Goal: Task Accomplishment & Management: Contribute content

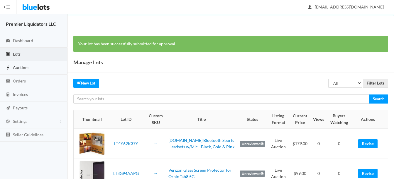
drag, startPoint x: 0, startPoint y: 0, endPoint x: 17, endPoint y: 68, distance: 70.1
click at [17, 68] on span "Auctions" at bounding box center [21, 67] width 16 height 5
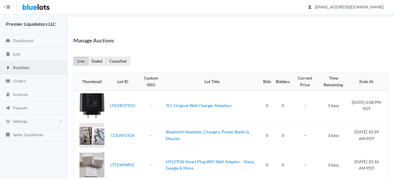
click at [23, 67] on span "Auctions" at bounding box center [21, 67] width 16 height 5
click at [17, 39] on span "Dashboard" at bounding box center [23, 40] width 20 height 5
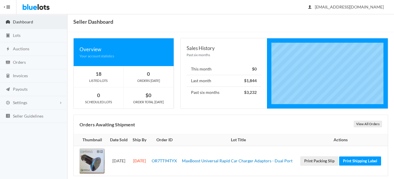
scroll to position [28, 0]
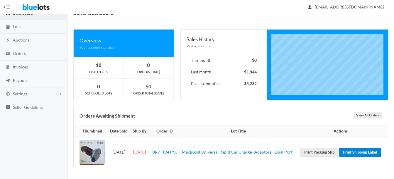
click at [344, 157] on link "Print Shipping Label" at bounding box center [360, 152] width 42 height 9
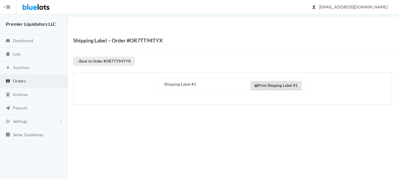
click at [277, 85] on link "Print Shipping Label #1" at bounding box center [276, 85] width 51 height 9
click at [17, 39] on span "Dashboard" at bounding box center [23, 40] width 20 height 5
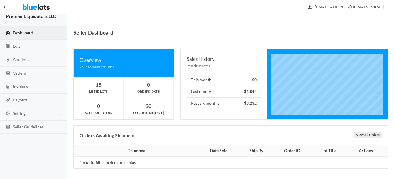
scroll to position [9, 0]
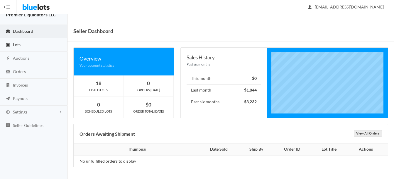
click at [20, 43] on span "Lots" at bounding box center [17, 44] width 8 height 5
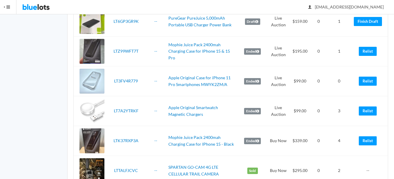
scroll to position [1055, 0]
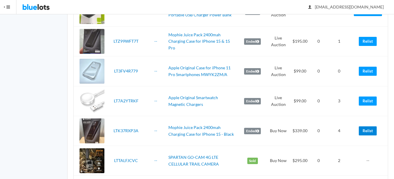
click at [365, 134] on link "Relist" at bounding box center [367, 131] width 18 height 9
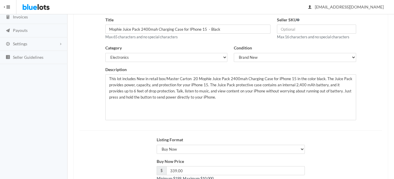
scroll to position [88, 0]
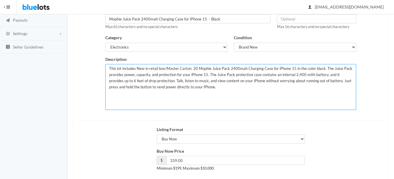
click at [194, 67] on textarea "This lot includes New in retail box/Master Carton 20 Mophie Juice Pack 2400mah …" at bounding box center [230, 87] width 251 height 46
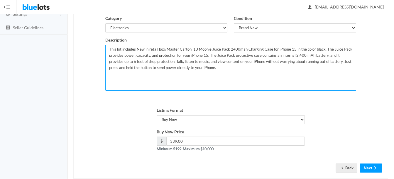
scroll to position [117, 0]
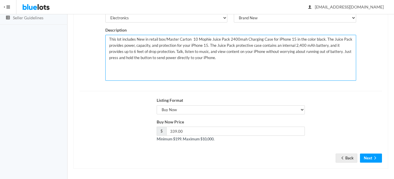
type textarea "This lot includes New in retail box/Master Carton 10 Mophie Juice Pack 2400mah …"
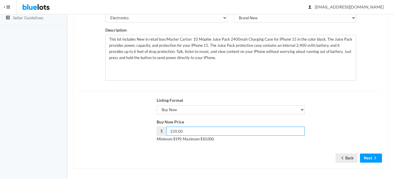
click at [264, 131] on input "339.00" at bounding box center [235, 131] width 138 height 9
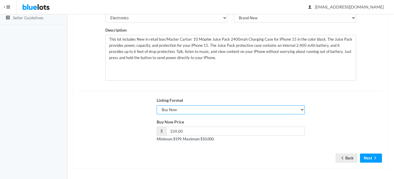
click at [221, 110] on select "Choose a listing format Auction Buy Now" at bounding box center [231, 110] width 148 height 9
select select "true"
click at [157, 106] on select "Choose a listing format Auction Buy Now" at bounding box center [231, 110] width 148 height 9
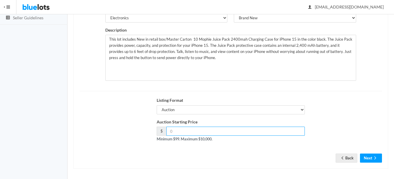
click at [224, 133] on input "number" at bounding box center [235, 131] width 138 height 9
type input "245"
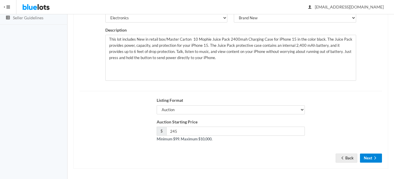
click at [376, 156] on icon "arrow forward" at bounding box center [375, 158] width 6 height 5
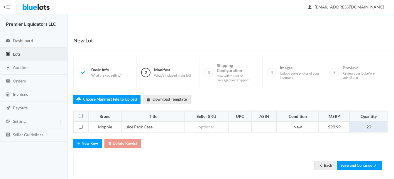
click at [372, 126] on td "20" at bounding box center [369, 127] width 38 height 11
click at [318, 167] on icon "arrow back" at bounding box center [321, 165] width 6 height 5
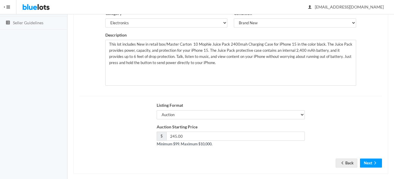
scroll to position [117, 0]
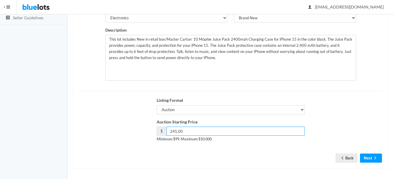
click at [199, 131] on input "245.00" at bounding box center [235, 131] width 138 height 9
type input "2"
type input "249"
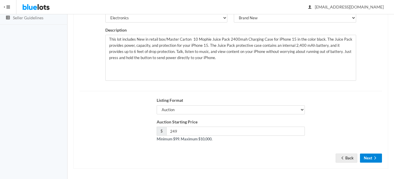
click at [372, 157] on button "Next" at bounding box center [371, 158] width 22 height 9
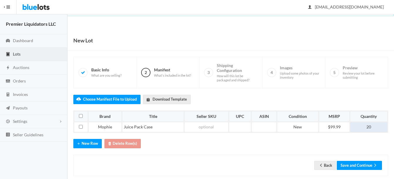
click at [377, 129] on td "20" at bounding box center [369, 127] width 38 height 11
click at [358, 164] on button "Save and Continue" at bounding box center [358, 165] width 45 height 9
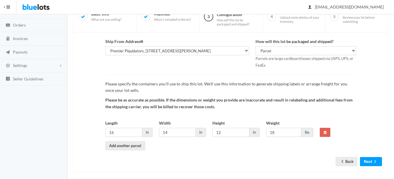
scroll to position [61, 0]
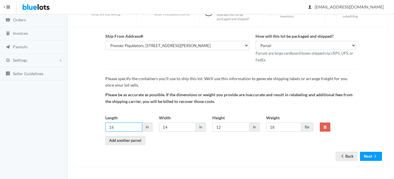
click at [122, 125] on input "16" at bounding box center [123, 127] width 37 height 9
click at [122, 125] on input "110" at bounding box center [123, 127] width 37 height 9
type input "1"
type input "10"
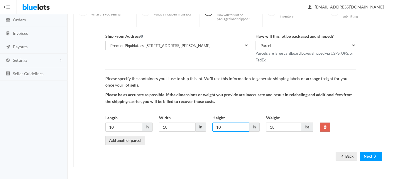
type input "10"
type input "12"
click at [377, 158] on icon "arrow forward" at bounding box center [375, 156] width 6 height 5
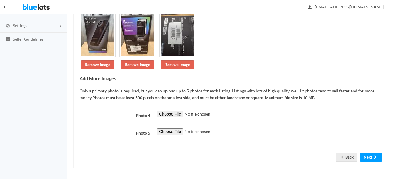
scroll to position [97, 0]
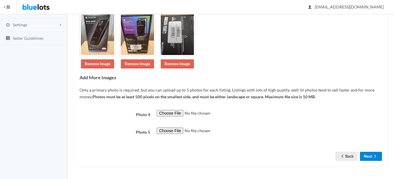
click at [364, 157] on button "Next" at bounding box center [371, 156] width 22 height 9
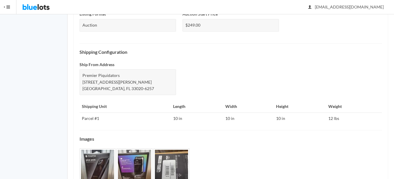
scroll to position [265, 0]
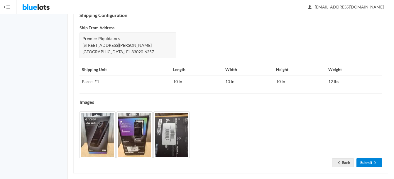
click at [363, 159] on link "Submit" at bounding box center [368, 163] width 25 height 9
